Goal: Transaction & Acquisition: Purchase product/service

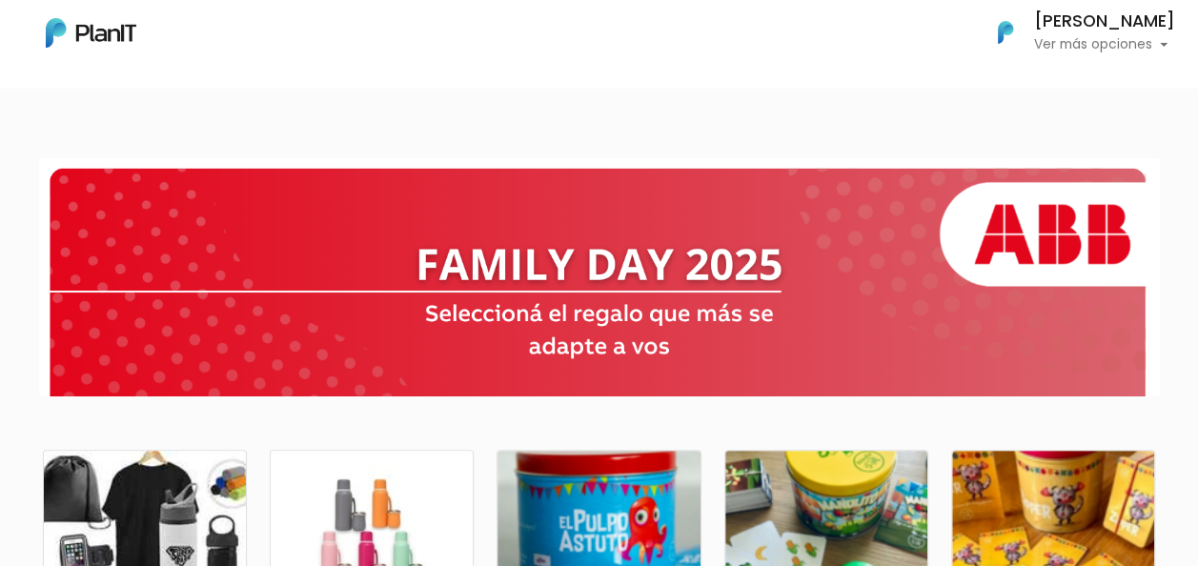
click at [591, 250] on div at bounding box center [599, 277] width 747 height 208
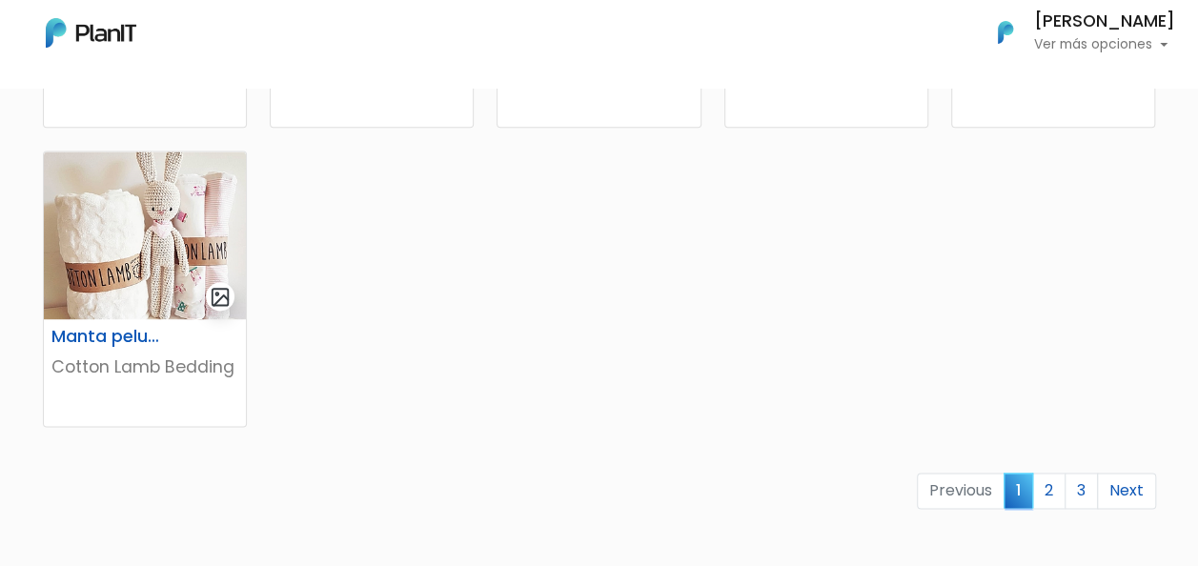
scroll to position [1239, 0]
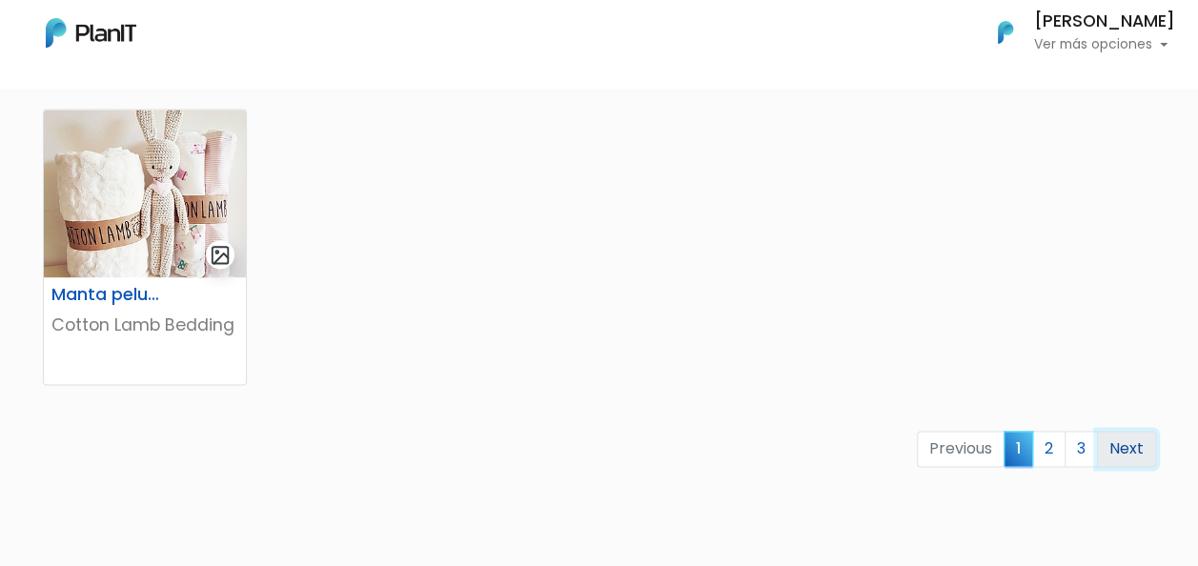
click at [1139, 450] on link "Next" at bounding box center [1126, 449] width 59 height 36
click at [1052, 447] on link "2" at bounding box center [1048, 449] width 33 height 36
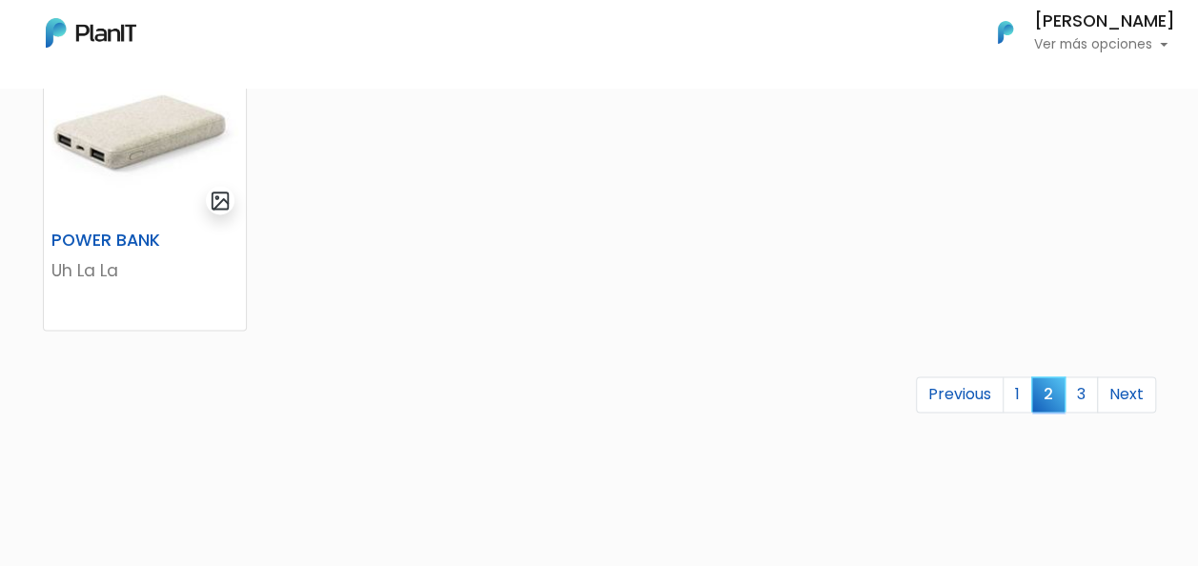
scroll to position [1334, 0]
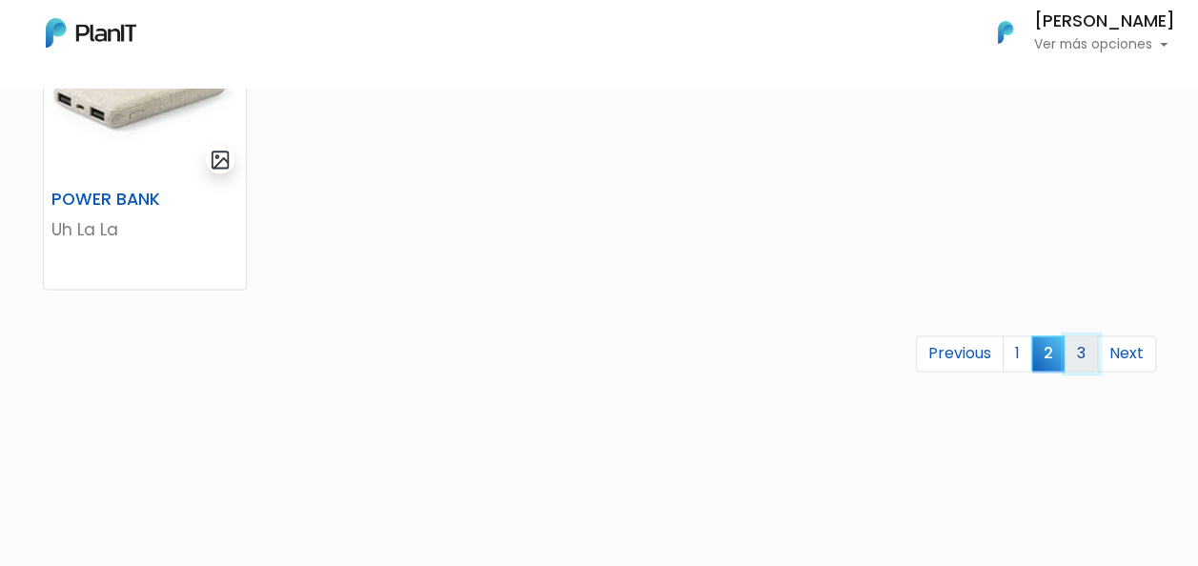
click at [1085, 356] on link "3" at bounding box center [1081, 353] width 33 height 36
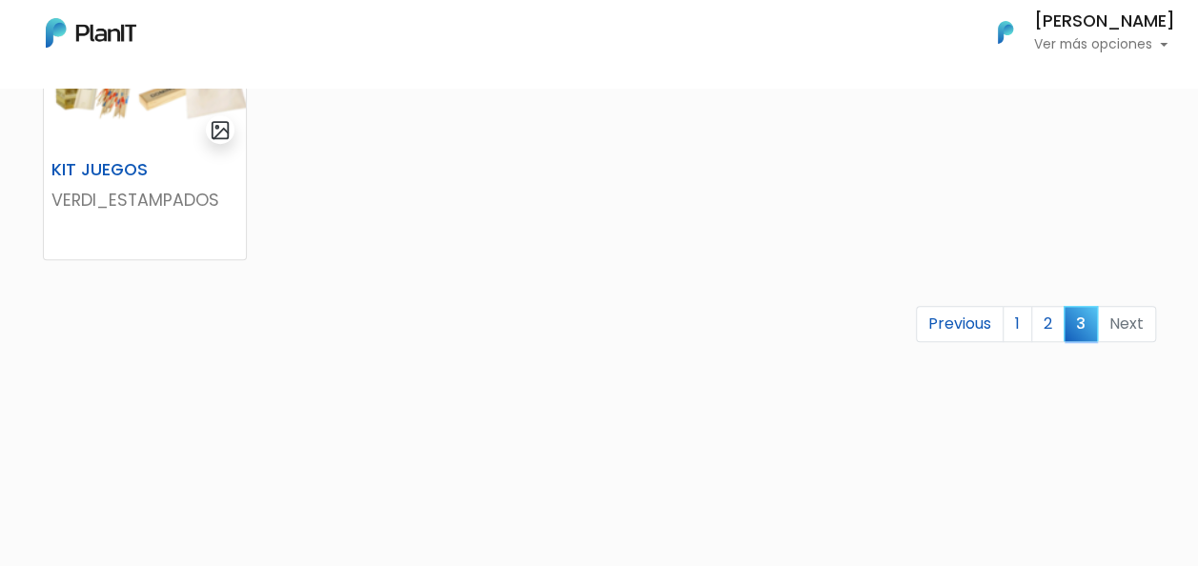
scroll to position [839, 0]
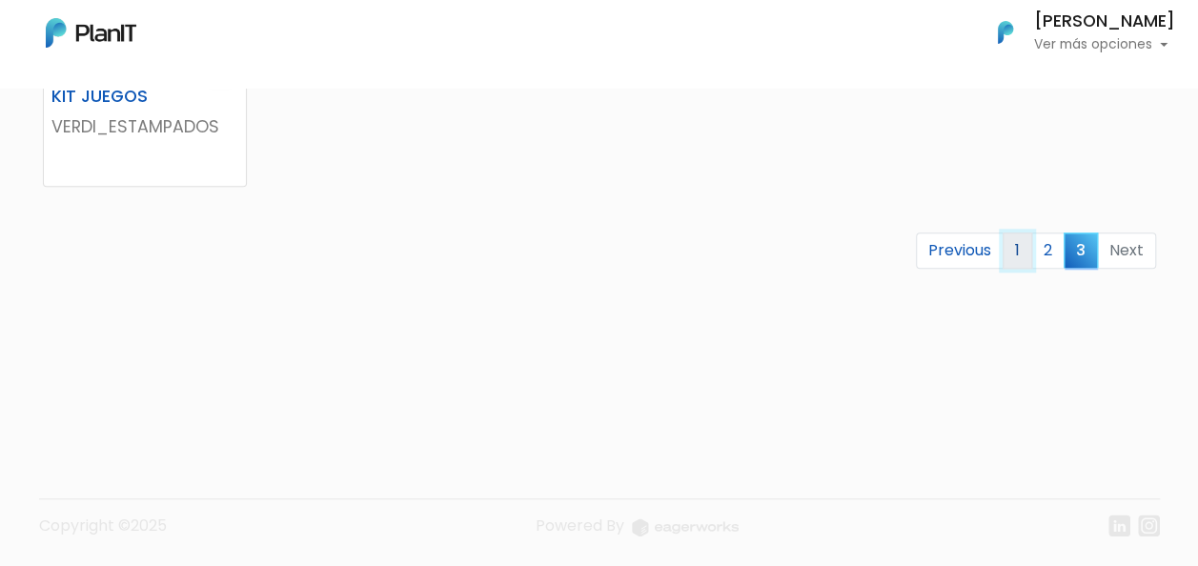
click at [1024, 255] on link "1" at bounding box center [1018, 251] width 30 height 36
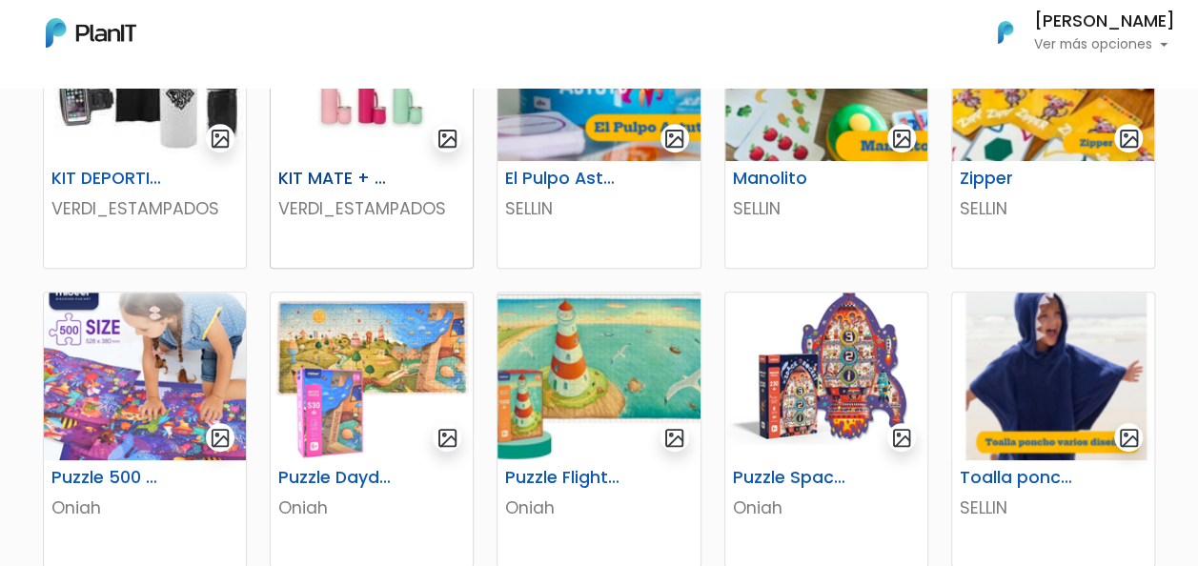
scroll to position [389, 0]
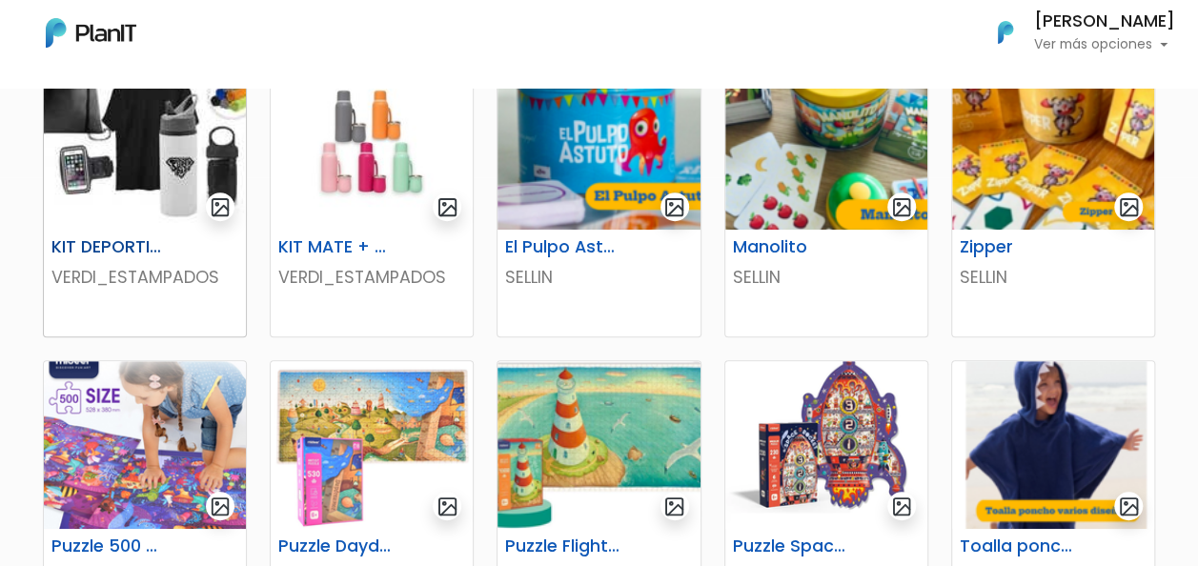
click at [202, 105] on img at bounding box center [145, 146] width 202 height 168
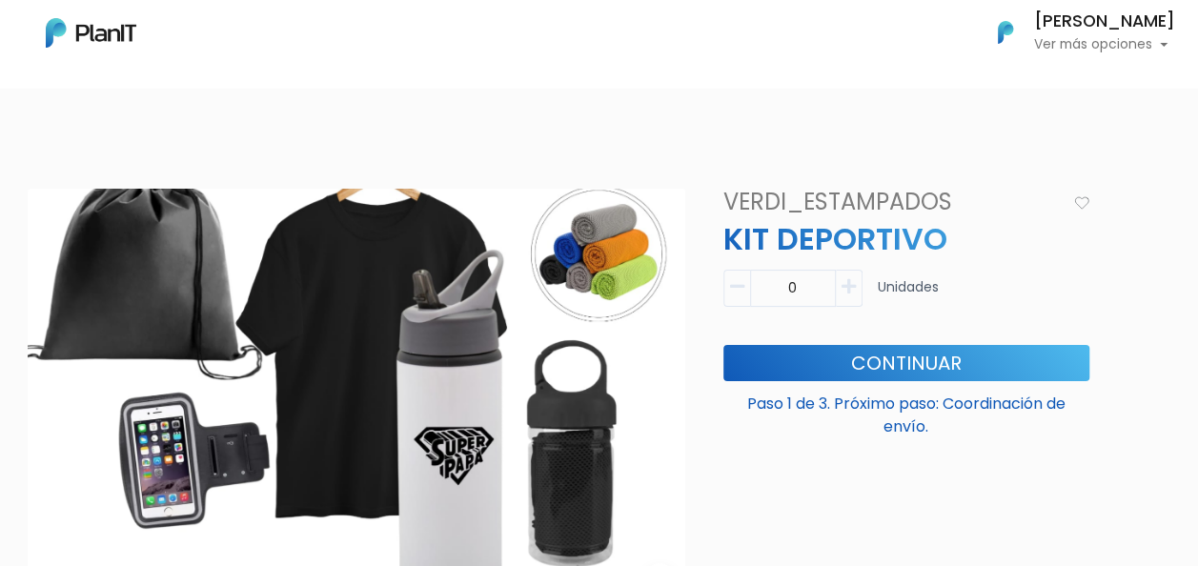
click at [856, 281] on button "button" at bounding box center [849, 288] width 27 height 37
type input "1"
click at [859, 356] on button "Continuar" at bounding box center [906, 363] width 366 height 36
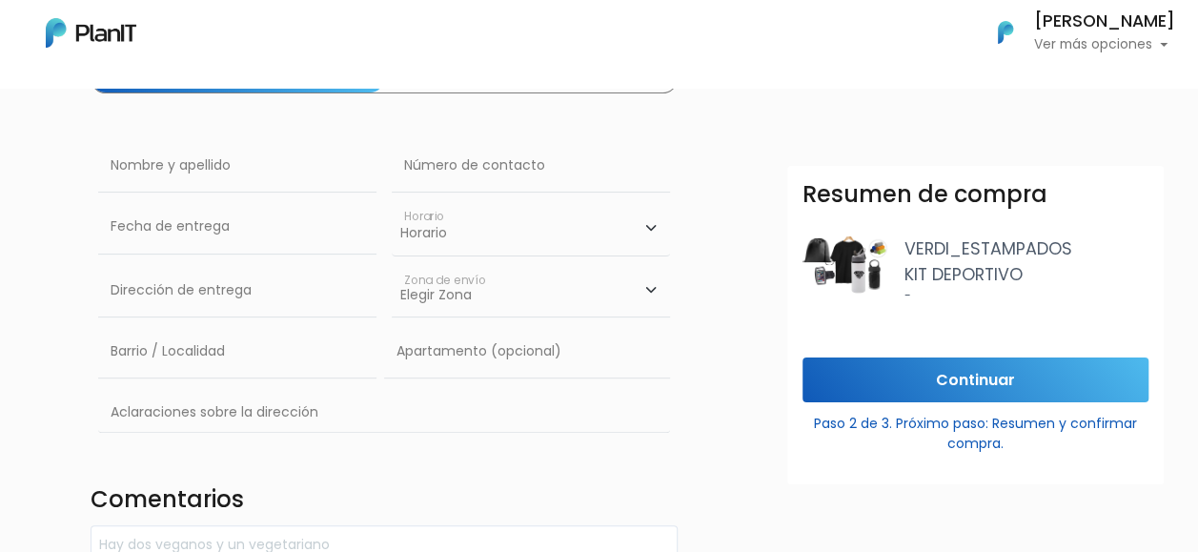
scroll to position [191, 0]
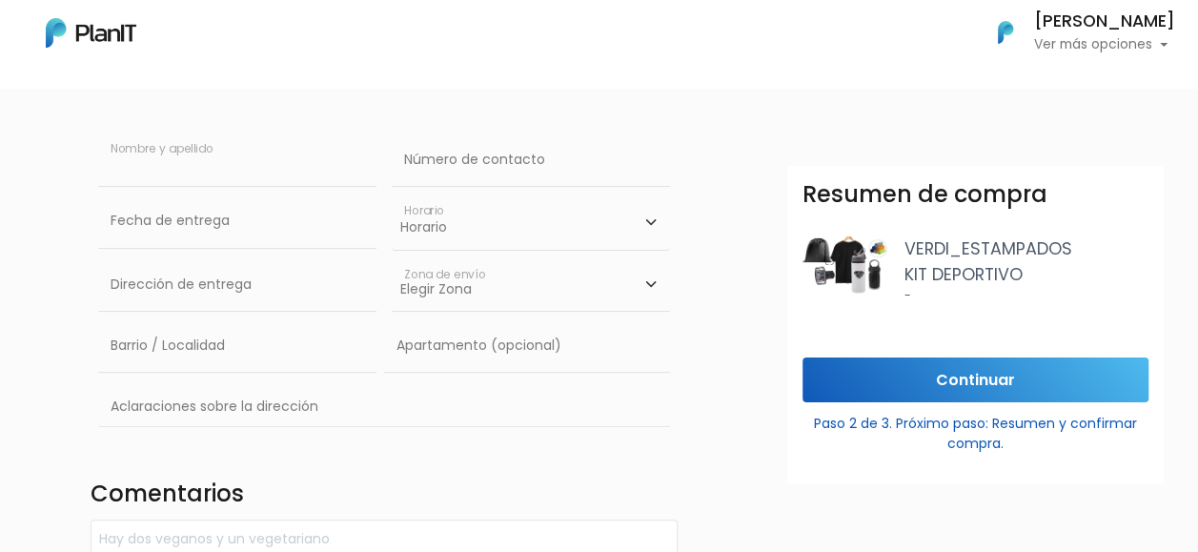
drag, startPoint x: 254, startPoint y: 169, endPoint x: 242, endPoint y: 162, distance: 13.2
click at [254, 169] on input "text" at bounding box center [237, 159] width 278 height 53
type input "josefina Mendoza"
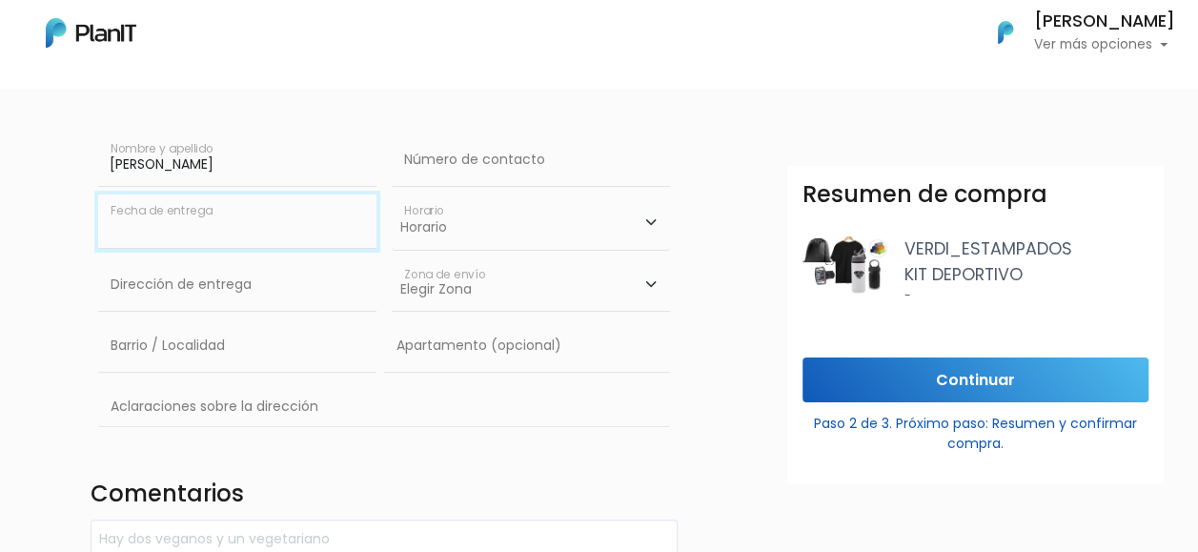
click at [177, 208] on input "text" at bounding box center [237, 220] width 278 height 53
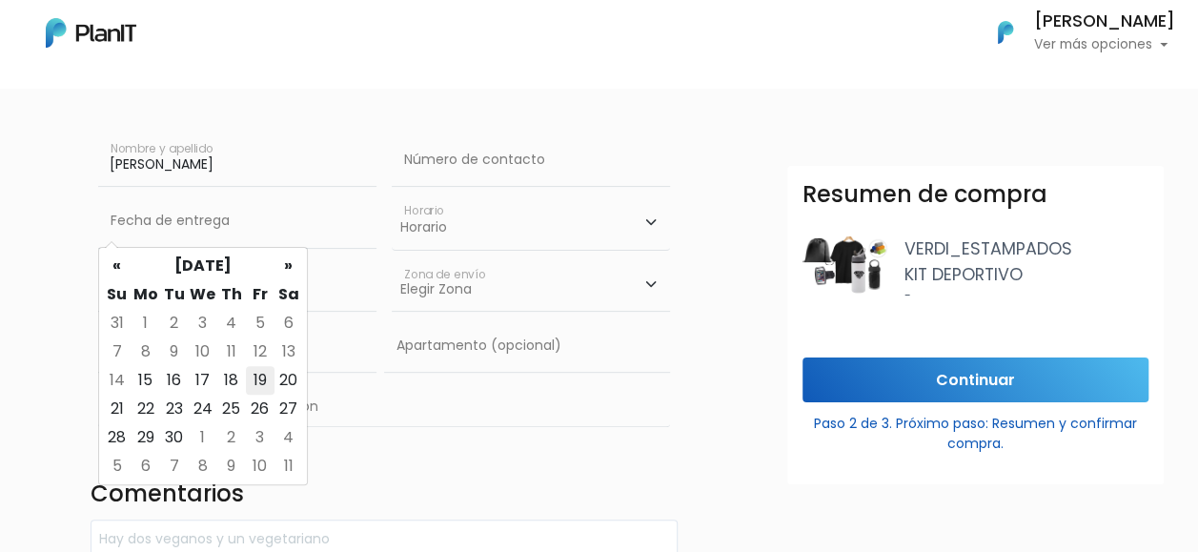
click at [260, 387] on td "19" at bounding box center [260, 380] width 29 height 29
type input "19/09/2025"
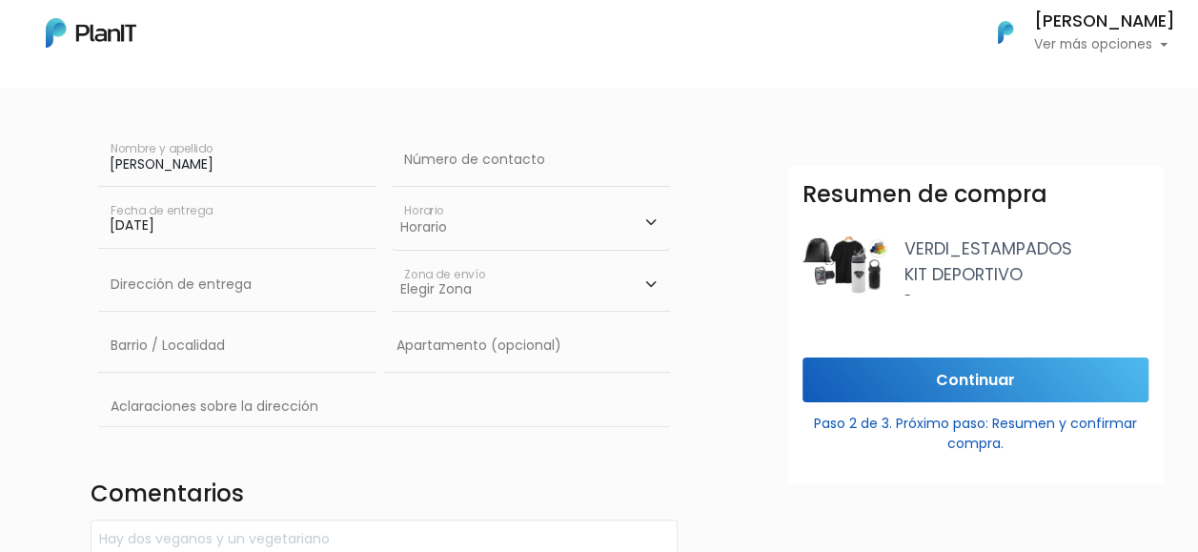
click at [442, 204] on select "Horario 08:00 - 10:00 10:00 - 12:00 14:00 - 16:00 16:00 - 18:00" at bounding box center [531, 221] width 278 height 55
select select "1"
click at [392, 194] on select "Horario 08:00 - 10:00 10:00 - 12:00 14:00 - 16:00 16:00 - 18:00" at bounding box center [531, 221] width 278 height 55
click at [543, 160] on input "text" at bounding box center [531, 159] width 278 height 53
type input "094286120"
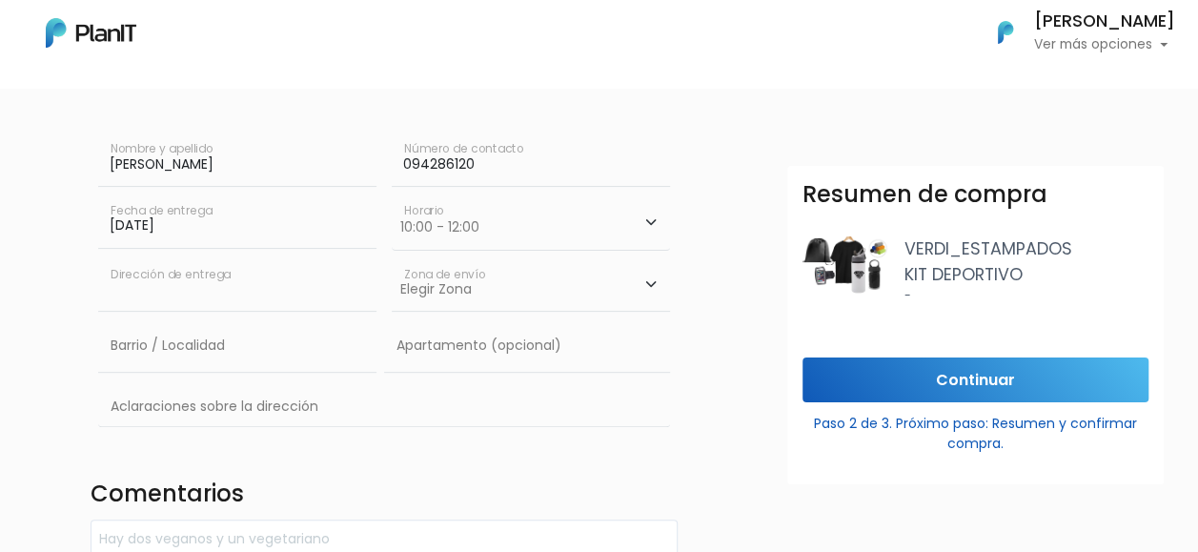
type input "Constituyente 1891"
click at [290, 334] on input "text" at bounding box center [237, 345] width 278 height 53
type input "Parque Rodó"
type input "N/A"
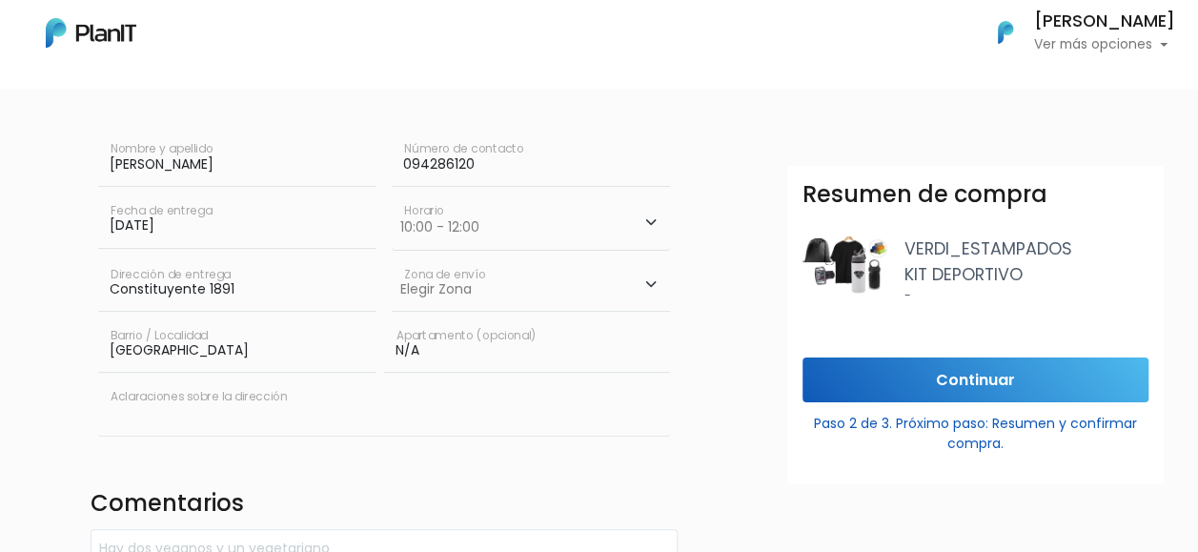
type input "ABB SAU"
click at [467, 282] on select "Elegir Zona Zona américa Oficina Montevideo" at bounding box center [531, 284] width 278 height 53
select select "10"
click at [392, 258] on select "Elegir Zona Zona américa Oficina Montevideo" at bounding box center [531, 284] width 278 height 53
click at [506, 370] on input "N/A" at bounding box center [527, 345] width 286 height 53
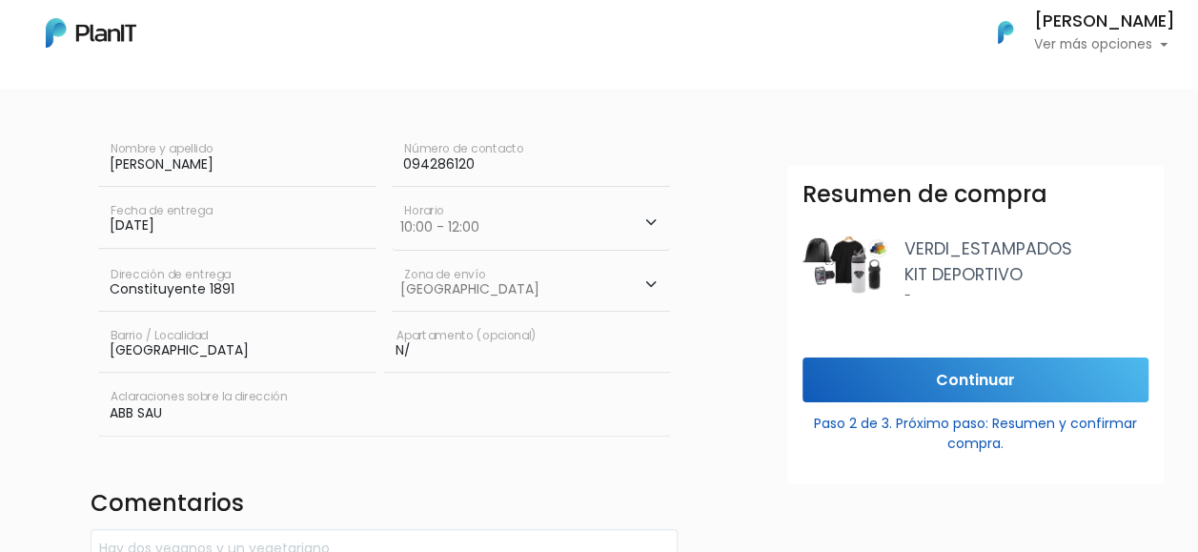
type input "N"
click at [1020, 371] on input "Continuar" at bounding box center [976, 379] width 346 height 45
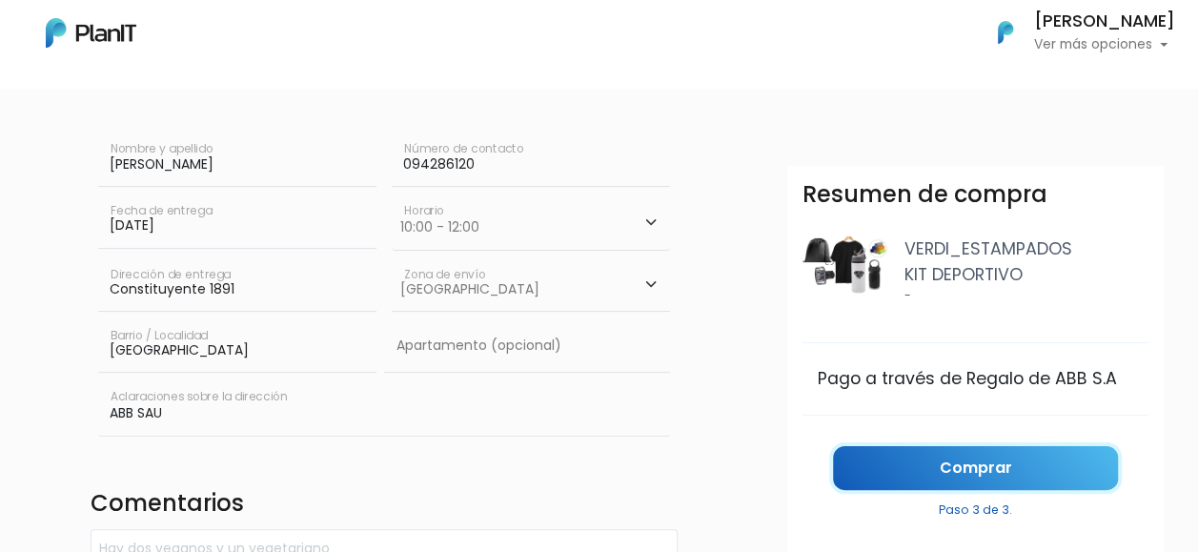
click at [953, 459] on link "Comprar" at bounding box center [975, 468] width 285 height 45
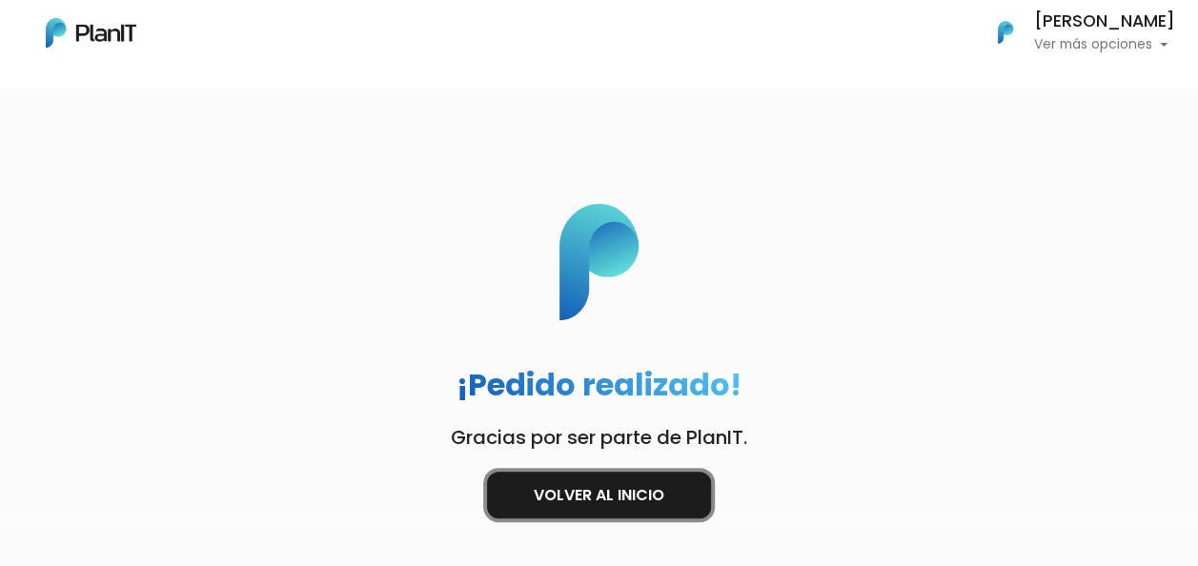
click at [703, 477] on link "Volver al inicio" at bounding box center [599, 495] width 224 height 47
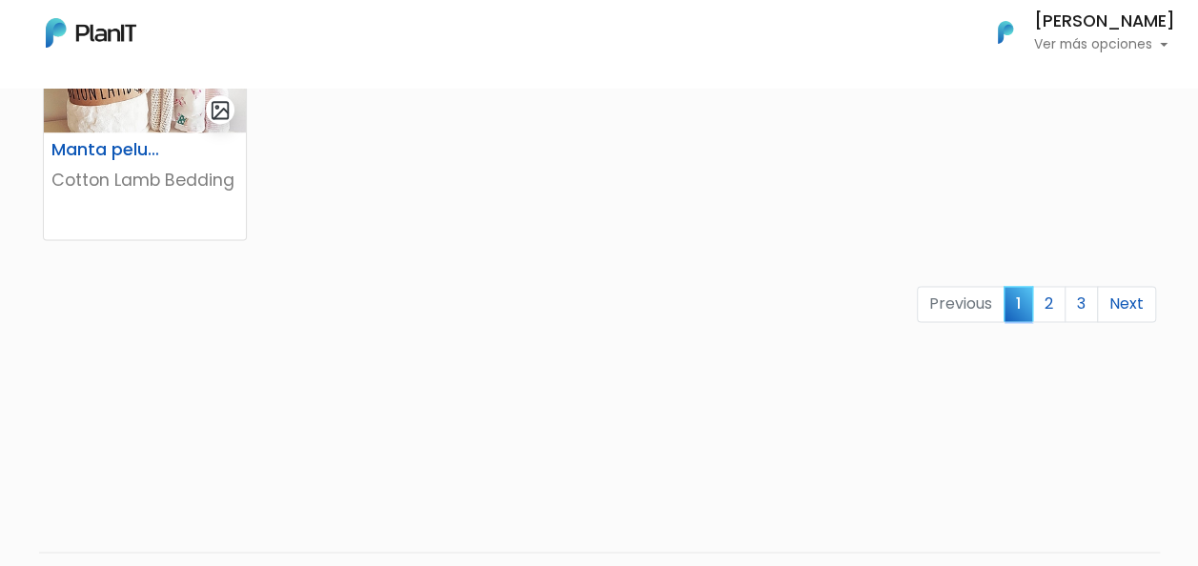
scroll to position [1430, 0]
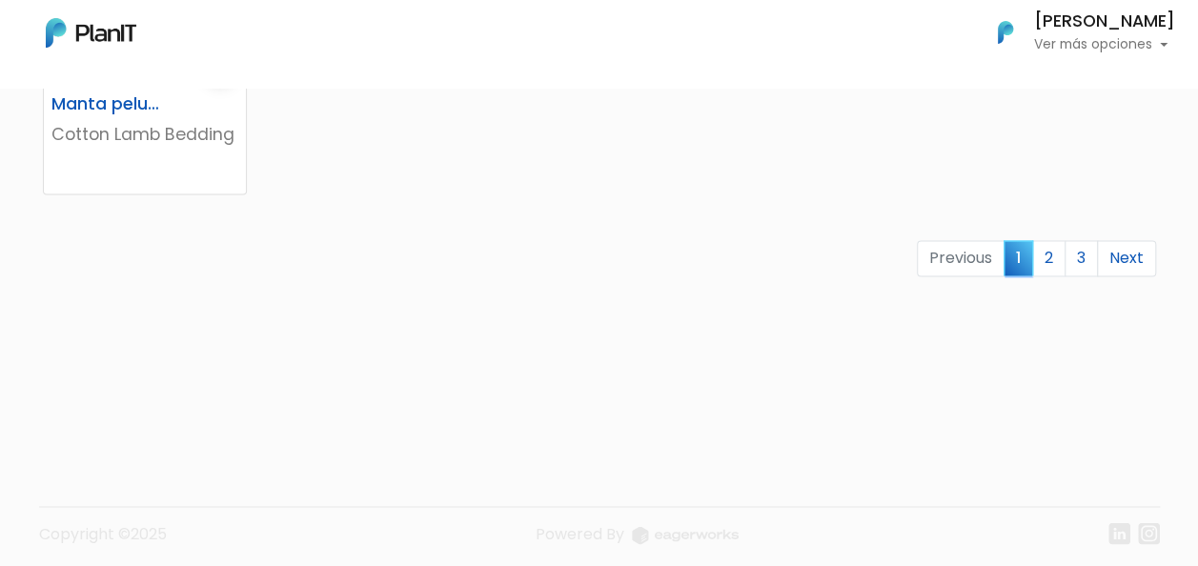
drag, startPoint x: 1121, startPoint y: 279, endPoint x: 1121, endPoint y: 269, distance: 10.5
click at [1121, 278] on div "Previous 1 2 3 Next" at bounding box center [599, 266] width 1136 height 52
click at [1121, 264] on link "Next" at bounding box center [1126, 258] width 59 height 36
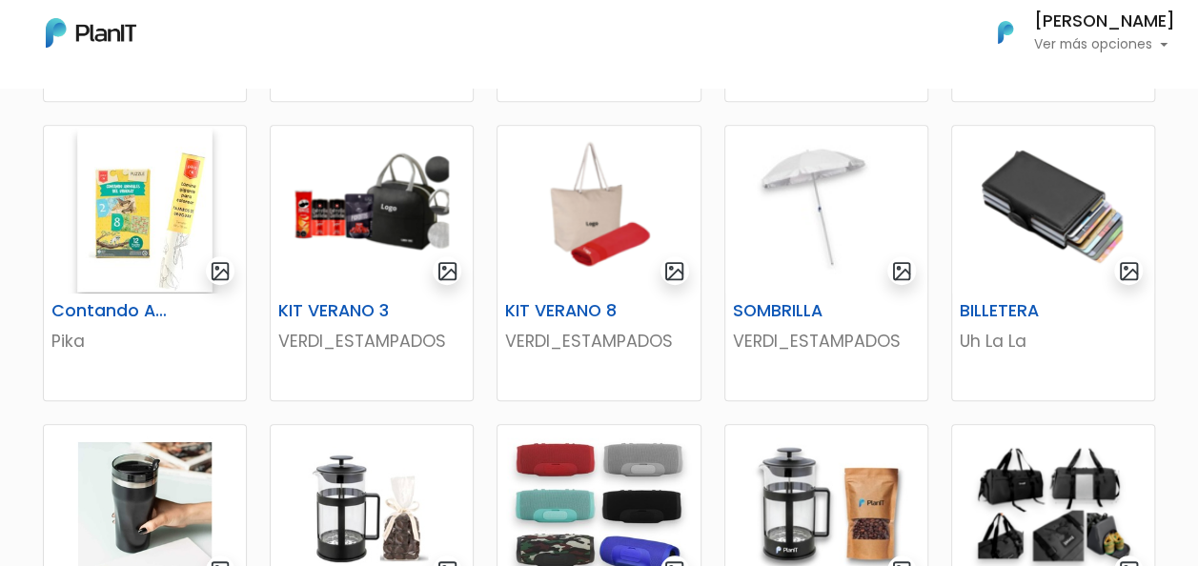
scroll to position [762, 0]
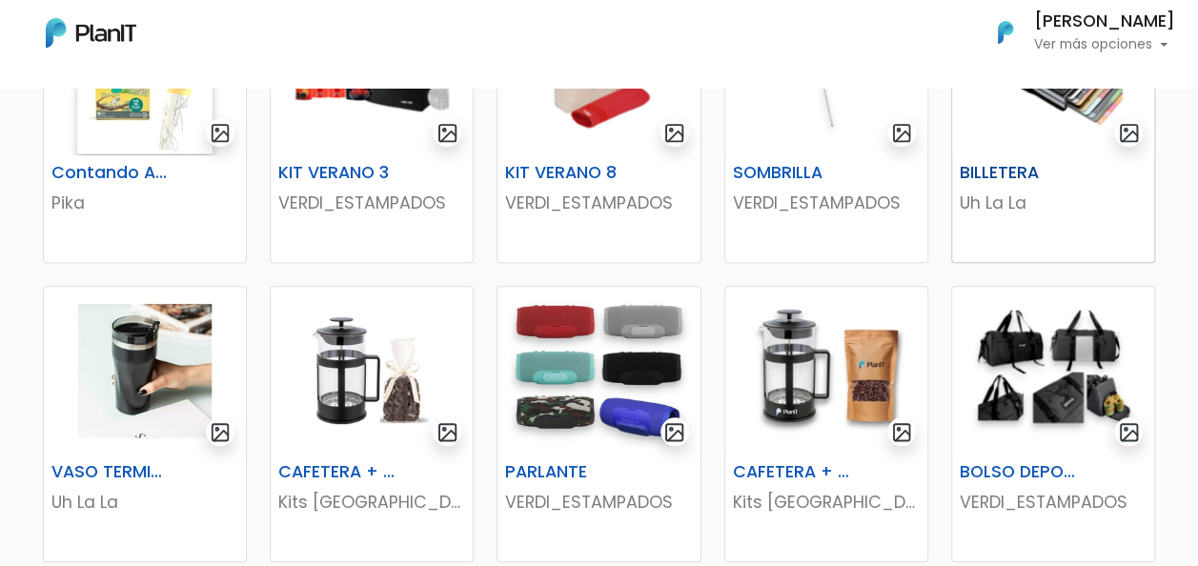
click at [1043, 121] on img at bounding box center [1053, 72] width 202 height 168
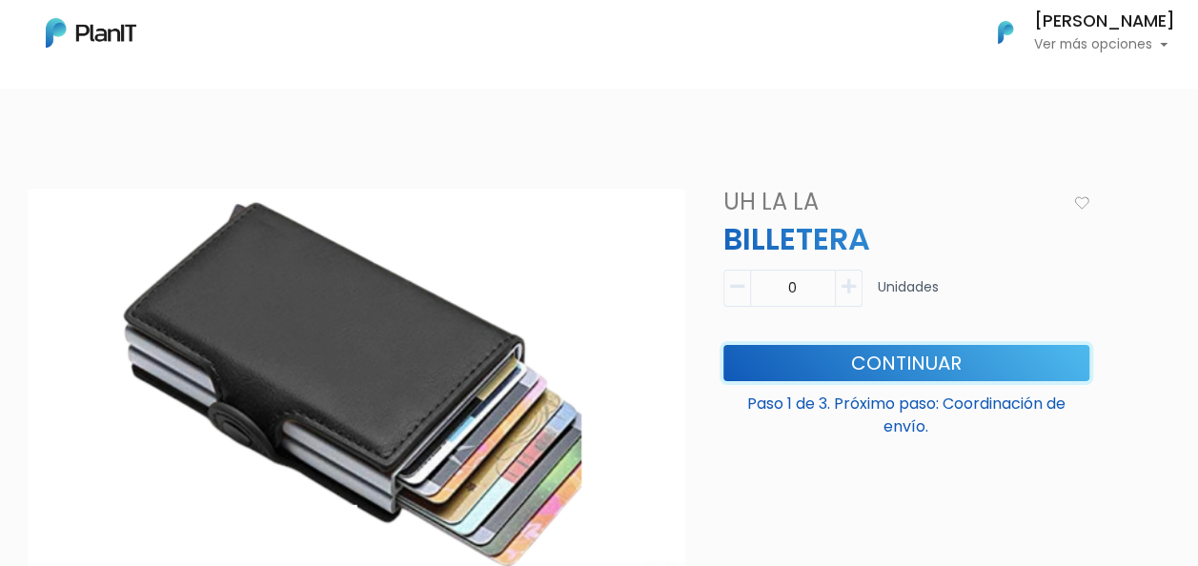
click at [952, 362] on button "Continuar" at bounding box center [906, 363] width 366 height 36
click at [846, 295] on button "button" at bounding box center [849, 288] width 27 height 37
type input "1"
click at [852, 355] on button "Continuar" at bounding box center [906, 363] width 366 height 36
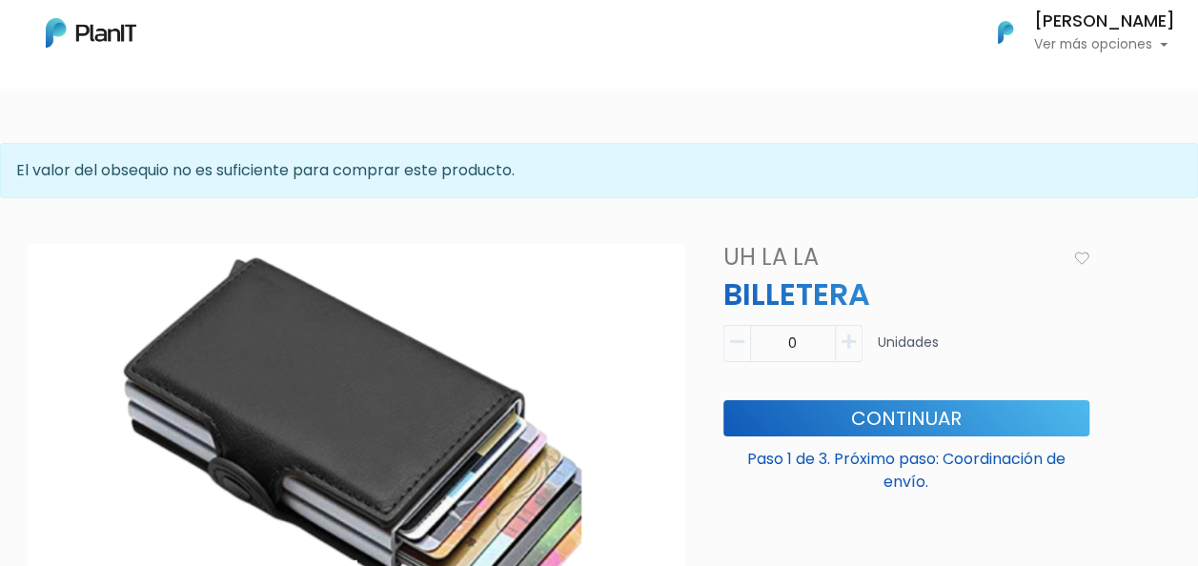
click at [846, 345] on icon "button" at bounding box center [849, 342] width 14 height 17
type input "1"
click at [849, 405] on button "Continuar" at bounding box center [906, 418] width 366 height 36
